Goal: Task Accomplishment & Management: Use online tool/utility

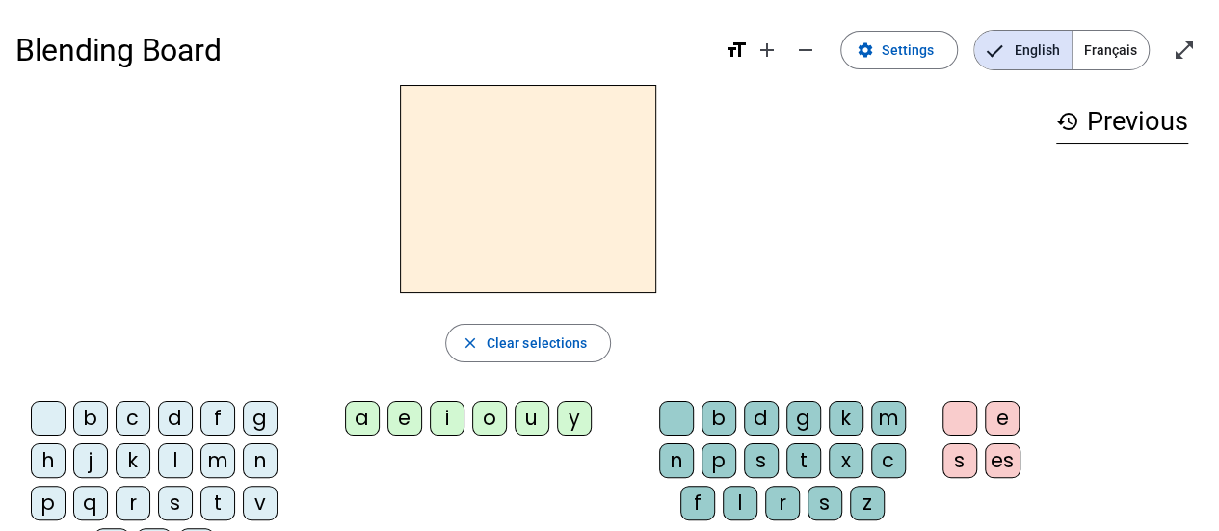
click at [98, 423] on div "b" at bounding box center [90, 418] width 35 height 35
click at [360, 416] on div "a" at bounding box center [362, 418] width 35 height 35
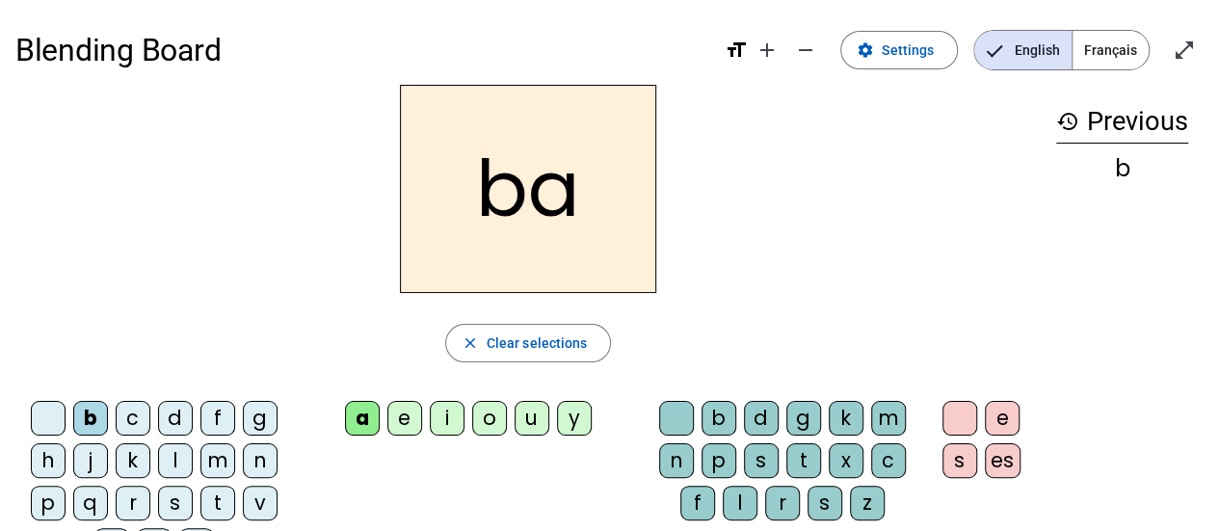
click at [586, 204] on h2 "ba" at bounding box center [528, 189] width 256 height 208
click at [1103, 61] on span "Français" at bounding box center [1111, 50] width 76 height 39
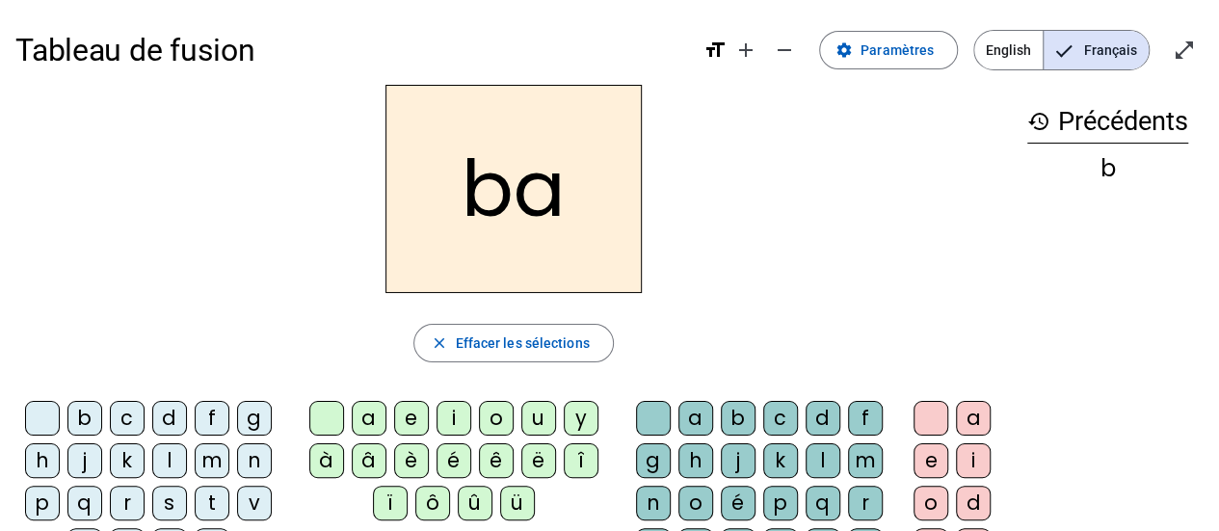
click at [580, 221] on h2 "ba" at bounding box center [514, 189] width 256 height 208
click at [513, 184] on h2 "ba" at bounding box center [514, 189] width 256 height 208
click at [119, 34] on h1 "Tableau de fusion" at bounding box center [351, 50] width 673 height 62
click at [596, 1] on div "Tableau de fusion format_size add remove settings Paramètres English Français o…" at bounding box center [609, 454] width 1219 height 908
click at [1049, 11] on div "Tableau de fusion format_size add remove settings Paramètres English Français o…" at bounding box center [609, 454] width 1219 height 908
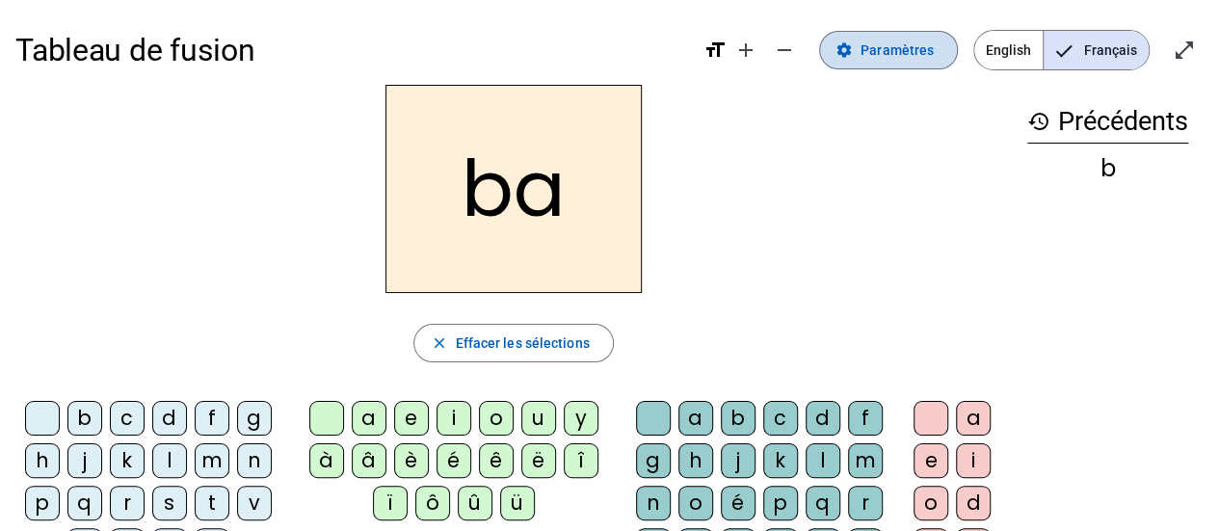
click at [879, 45] on span "Paramètres" at bounding box center [897, 50] width 73 height 23
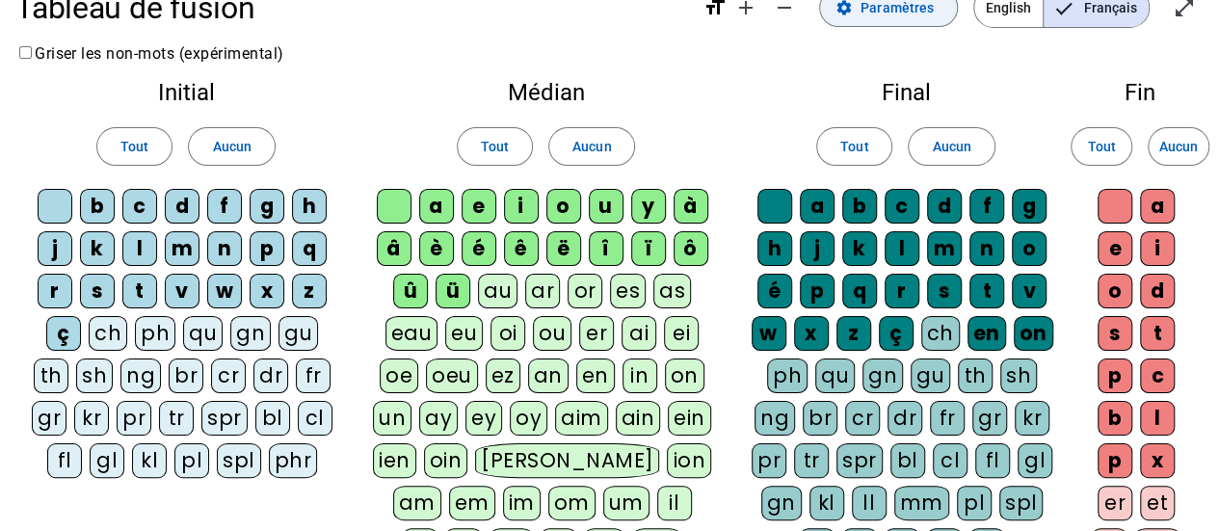
scroll to position [40, 0]
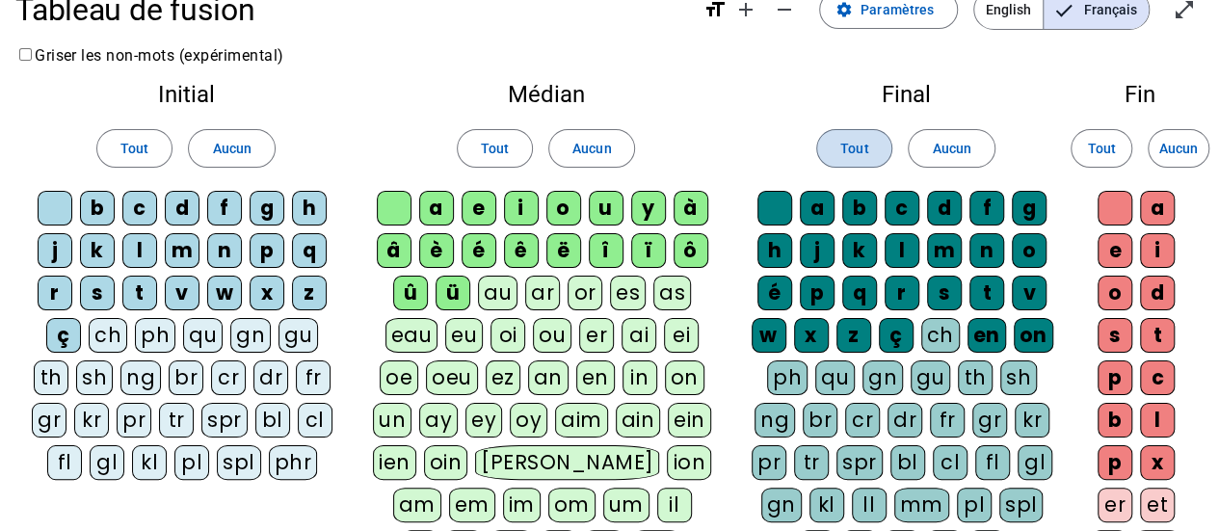
click at [864, 159] on span "Tout" at bounding box center [854, 148] width 28 height 23
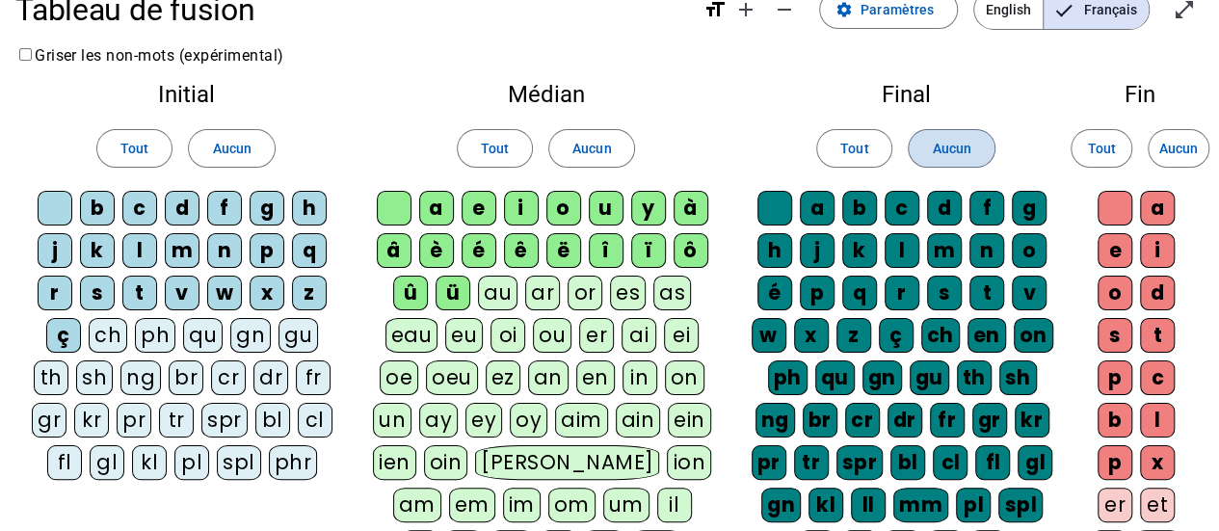
click at [944, 137] on span "Aucun" at bounding box center [951, 148] width 39 height 23
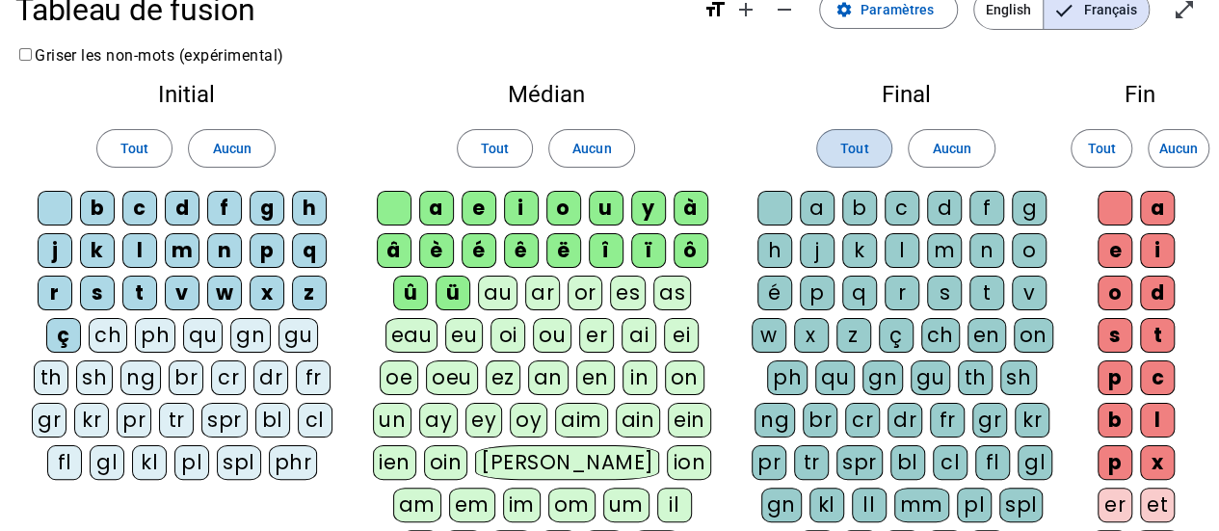
click at [861, 149] on span "Tout" at bounding box center [854, 148] width 28 height 23
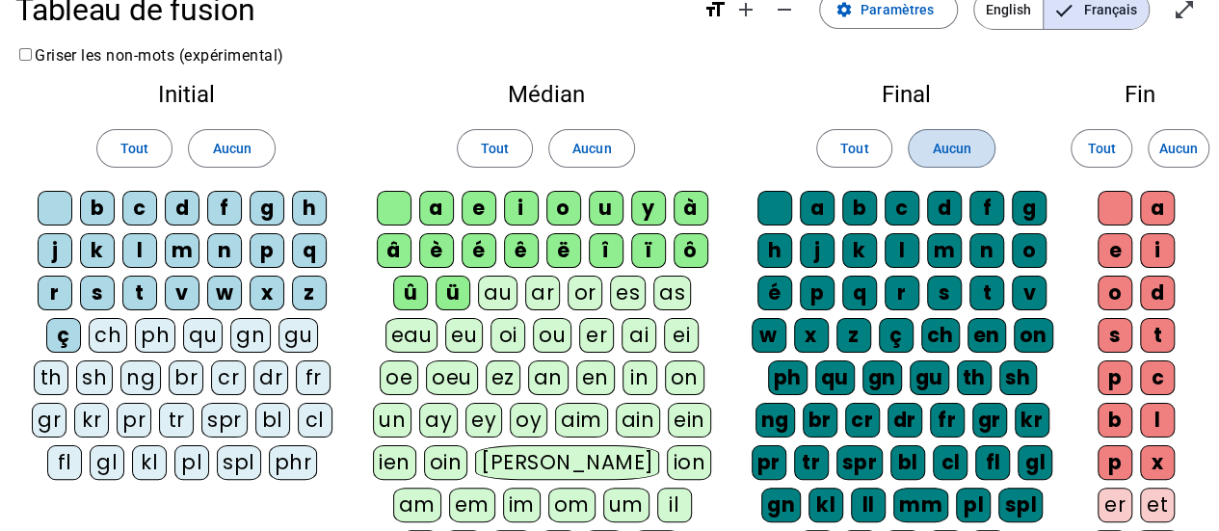
click at [940, 151] on span "Aucun" at bounding box center [951, 148] width 39 height 23
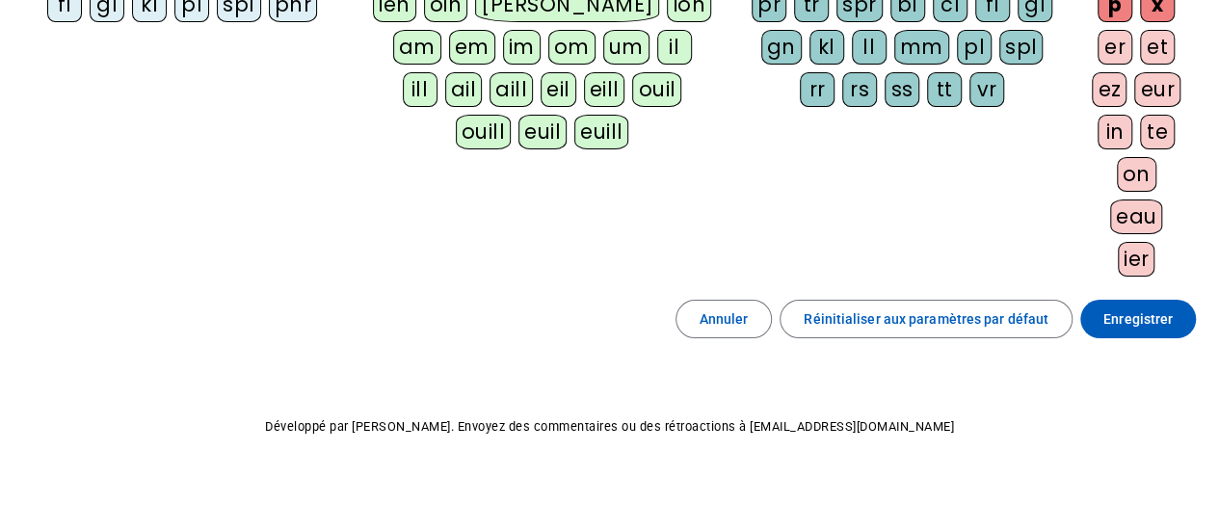
scroll to position [0, 0]
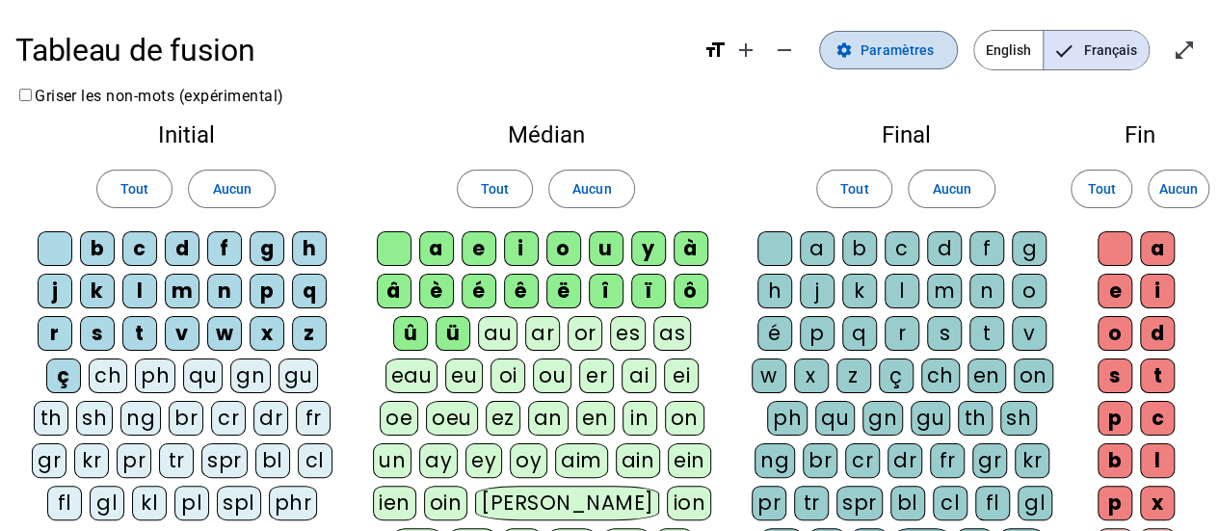
click at [875, 59] on span "Paramètres" at bounding box center [897, 50] width 73 height 23
